Goal: Transaction & Acquisition: Purchase product/service

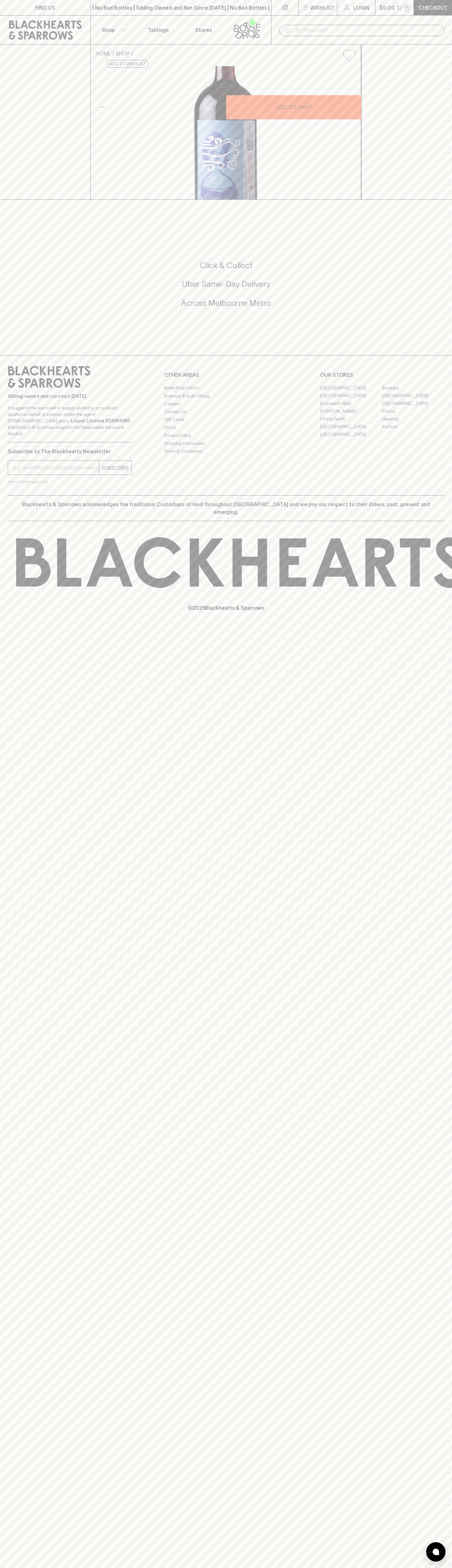
click at [93, 1] on div "| No Bad Bottles | Sibling Owned and Run Since [DATE] | No Bad Bottles | Siblin…" at bounding box center [180, 7] width 181 height 15
click at [420, 931] on div "FIND US | No Bad Bottles | Sibling Owned and Run Since [DATE] | No Bad Bottles …" at bounding box center [226, 784] width 452 height 1568
click at [342, 1567] on html "FIND US | No Bad Bottles | Sibling Owned and Run Since [DATE] | No Bad Bottles …" at bounding box center [226, 784] width 452 height 1568
click at [4, 741] on div "FIND US | No Bad Bottles | Sibling Owned and Run Since [DATE] | No Bad Bottles …" at bounding box center [226, 784] width 452 height 1568
